Goal: Task Accomplishment & Management: Manage account settings

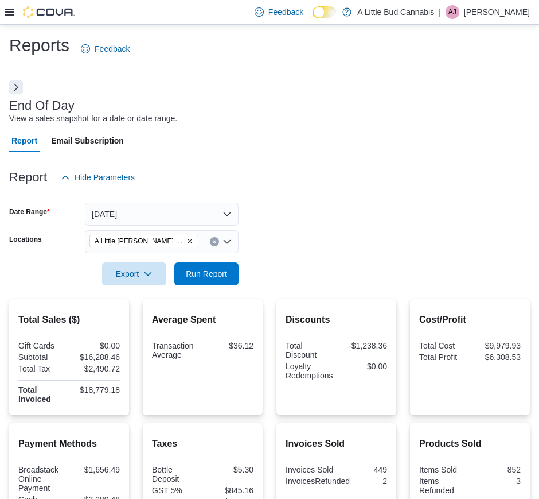
scroll to position [215, 0]
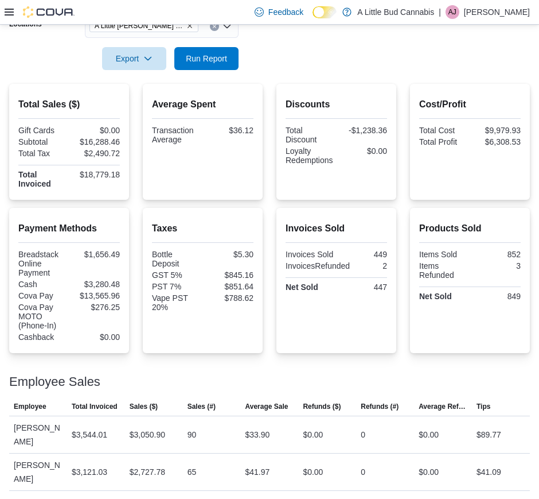
click at [7, 14] on icon at bounding box center [9, 11] width 9 height 9
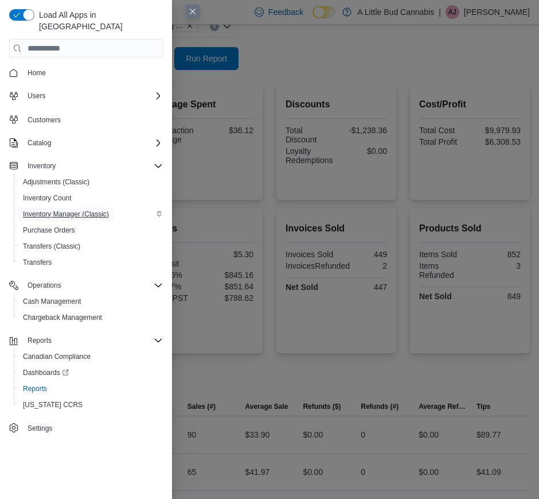
click at [98, 209] on span "Inventory Manager (Classic)" at bounding box center [66, 213] width 86 height 9
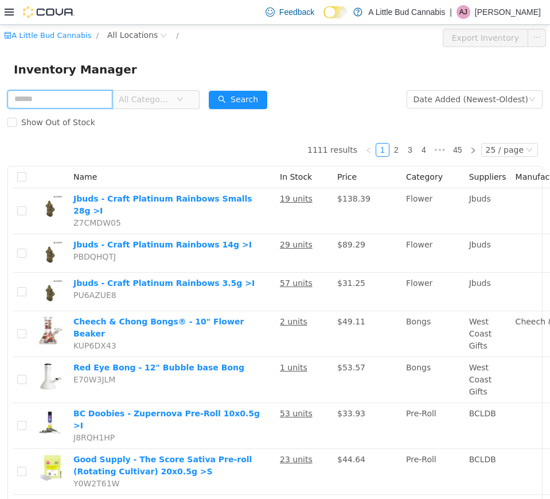
click at [62, 90] on input "text" at bounding box center [59, 99] width 105 height 18
type input "*********"
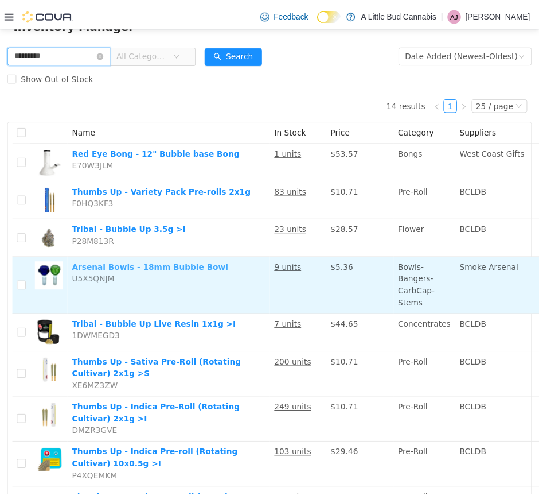
scroll to position [72, 0]
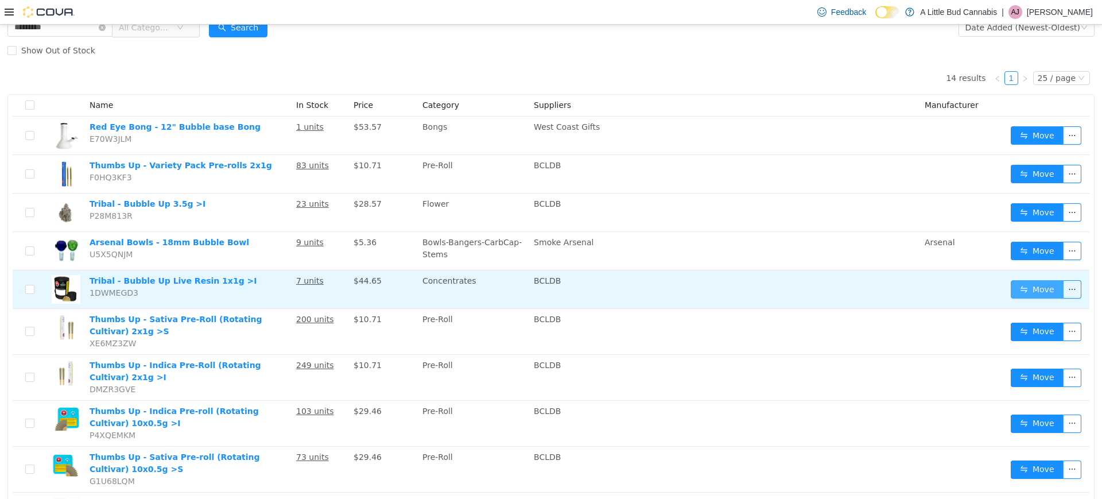
click at [539, 286] on button "Move" at bounding box center [1036, 289] width 53 height 18
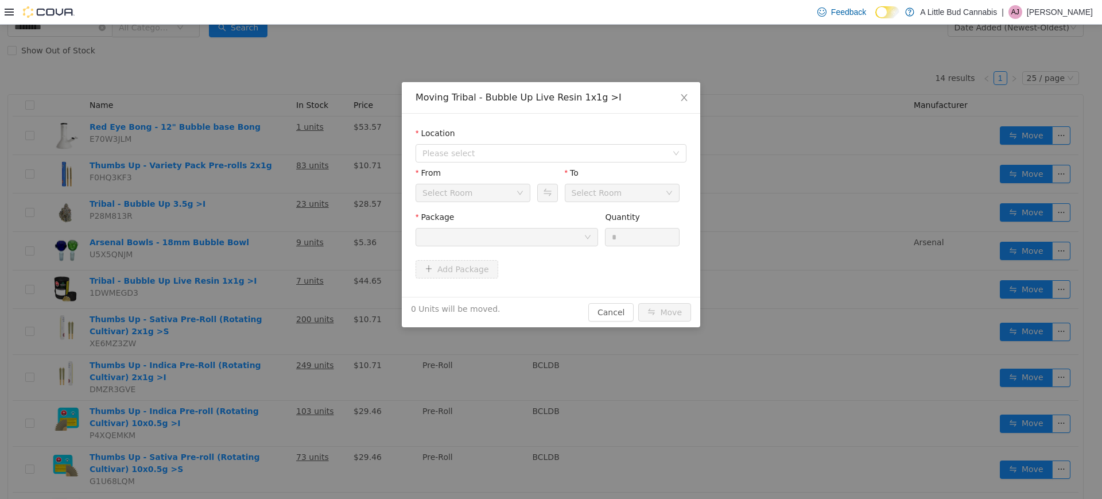
click at [539, 143] on div "Location" at bounding box center [550, 135] width 271 height 17
click at [539, 149] on span "Please select" at bounding box center [544, 152] width 244 height 11
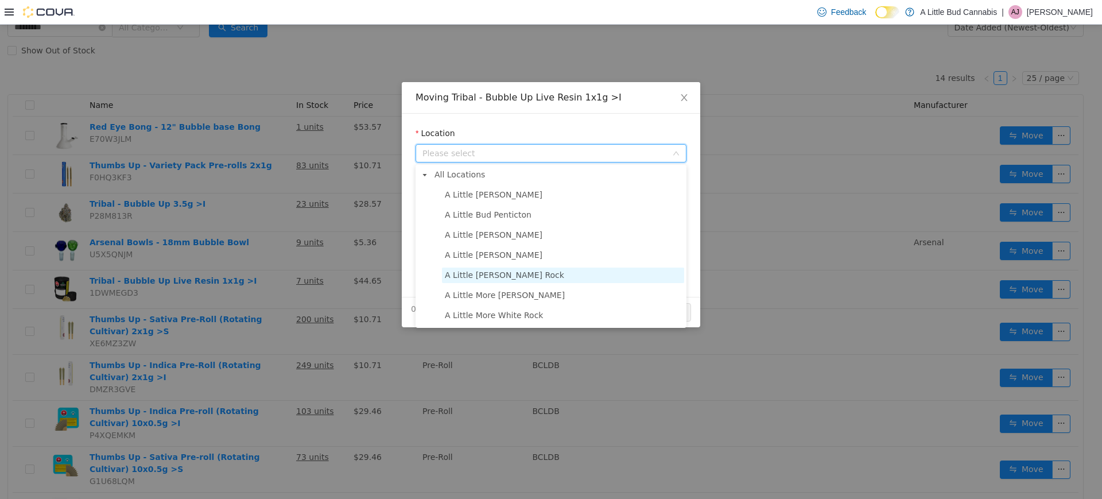
click at [539, 275] on span "A Little [PERSON_NAME] Rock" at bounding box center [563, 274] width 242 height 15
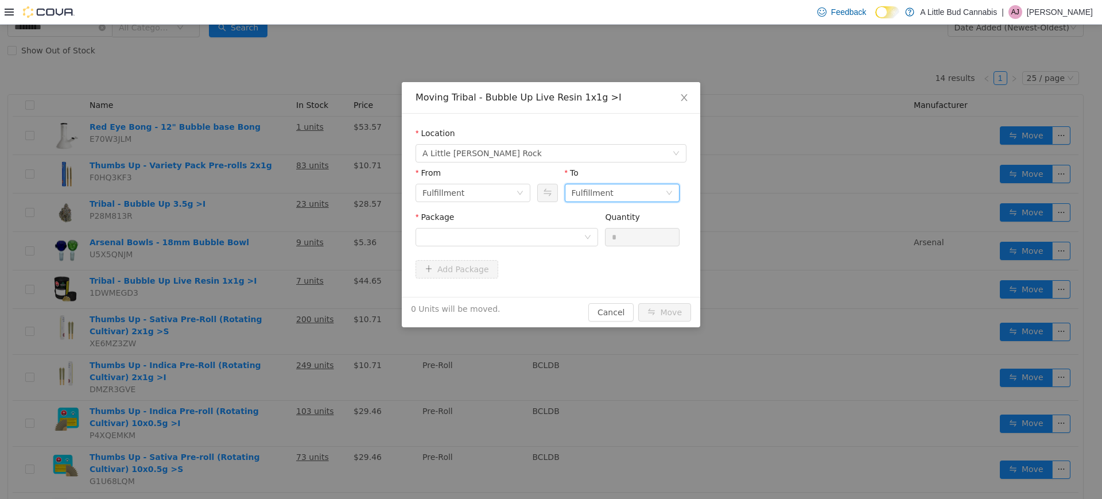
click at [539, 196] on div "Fulfillment" at bounding box center [592, 192] width 42 height 17
click at [539, 278] on li "Hold - Returns" at bounding box center [622, 271] width 115 height 18
click at [539, 244] on div at bounding box center [502, 236] width 161 height 17
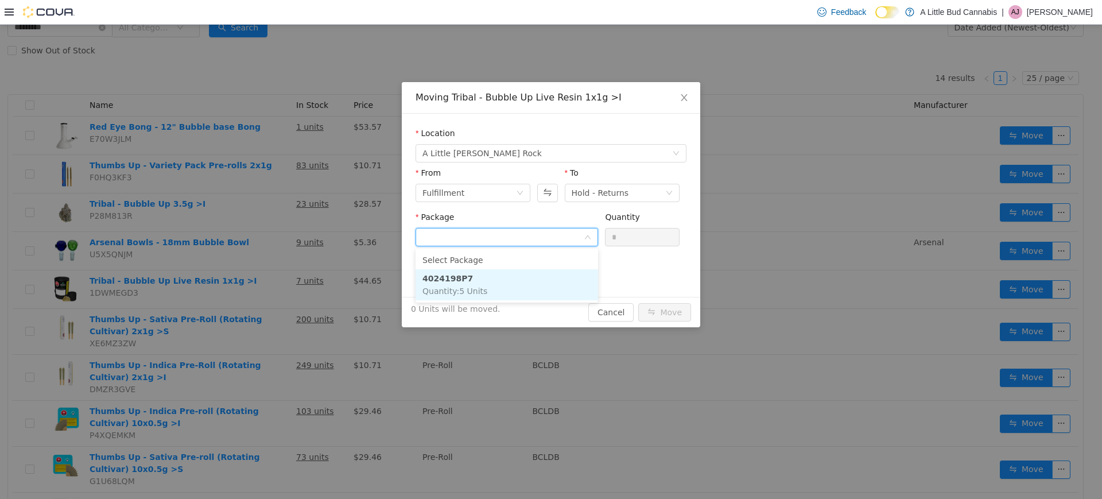
click at [535, 274] on li "4024198P7 Quantity : 5 Units" at bounding box center [506, 284] width 182 height 31
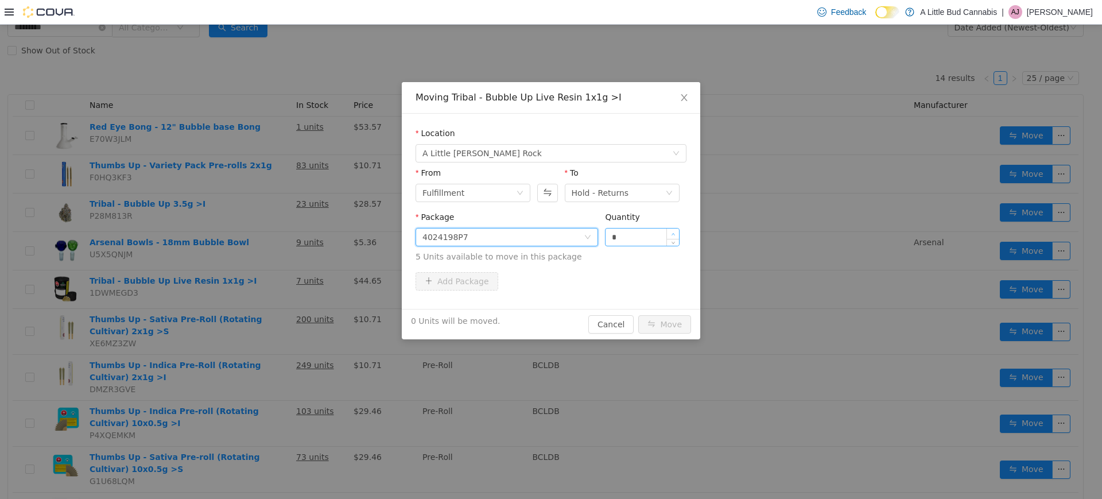
type input "*"
click at [539, 233] on icon "icon: up" at bounding box center [673, 234] width 4 height 4
click at [539, 326] on button "Move" at bounding box center [664, 324] width 53 height 18
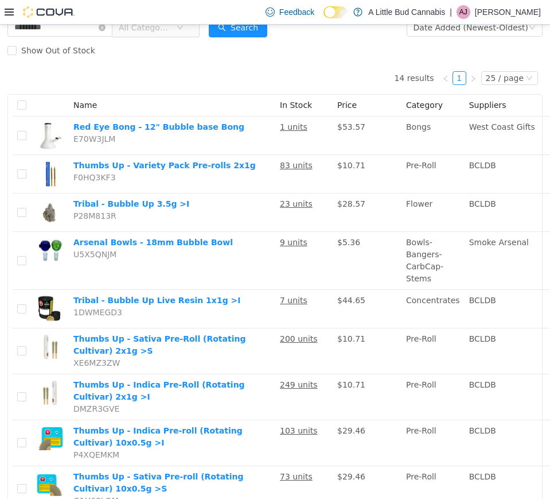
click at [11, 8] on icon at bounding box center [9, 11] width 9 height 9
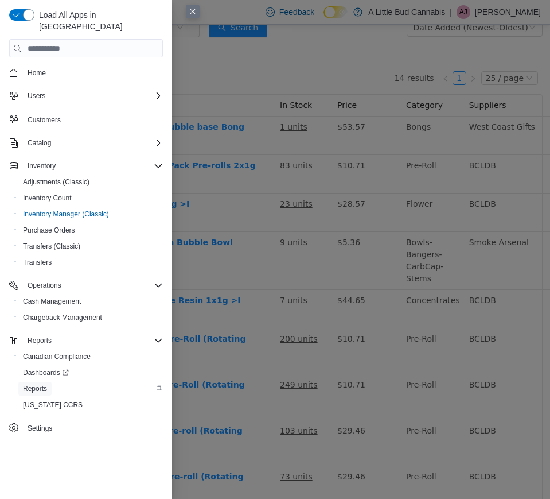
click at [48, 382] on link "Reports" at bounding box center [34, 389] width 33 height 14
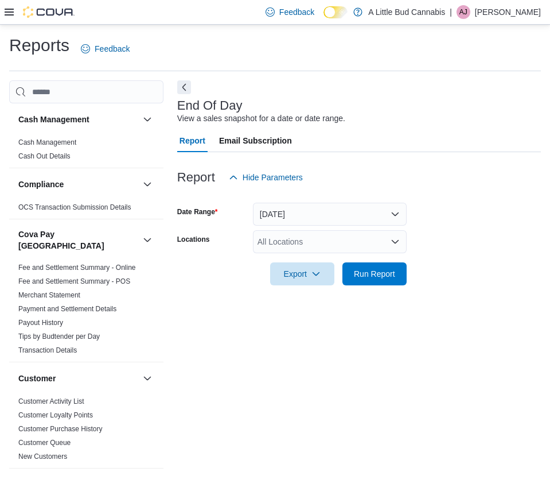
click at [322, 232] on div "All Locations" at bounding box center [330, 241] width 154 height 23
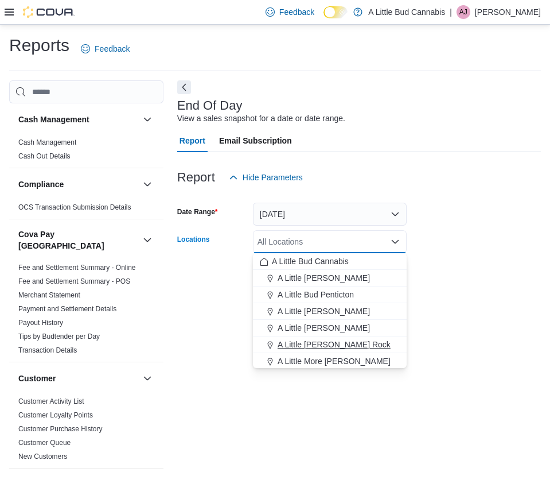
click at [356, 346] on span "A Little [PERSON_NAME] Rock" at bounding box center [334, 343] width 113 height 11
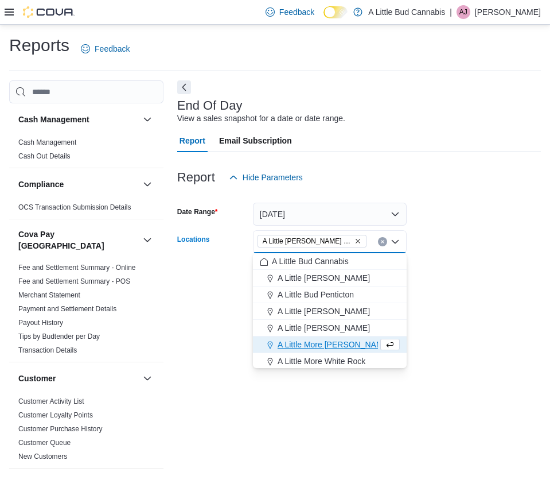
click at [433, 276] on form "Date Range [DATE] Locations A Little [PERSON_NAME][GEOGRAPHIC_DATA] Combo box. …" at bounding box center [359, 237] width 364 height 96
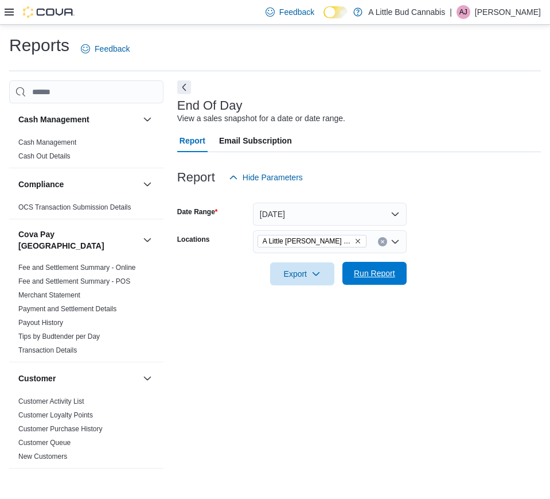
click at [367, 262] on span "Run Report" at bounding box center [374, 273] width 50 height 23
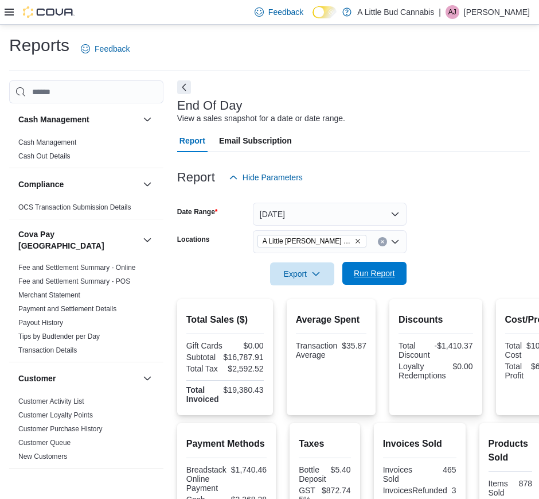
drag, startPoint x: 381, startPoint y: 279, endPoint x: 390, endPoint y: 278, distance: 8.6
click at [388, 278] on span "Run Report" at bounding box center [374, 273] width 50 height 23
click at [186, 87] on button "Next" at bounding box center [184, 87] width 14 height 14
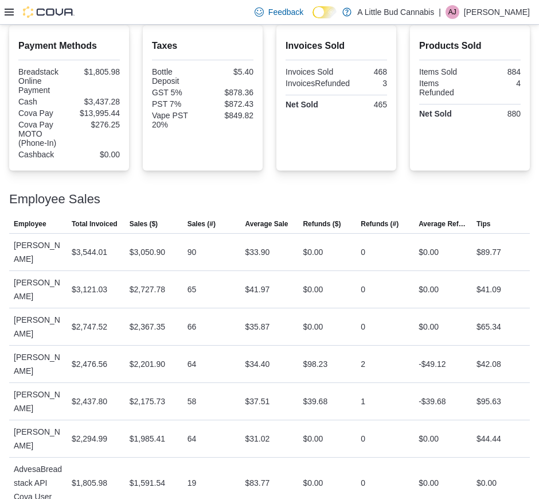
scroll to position [399, 0]
